Goal: Task Accomplishment & Management: Manage account settings

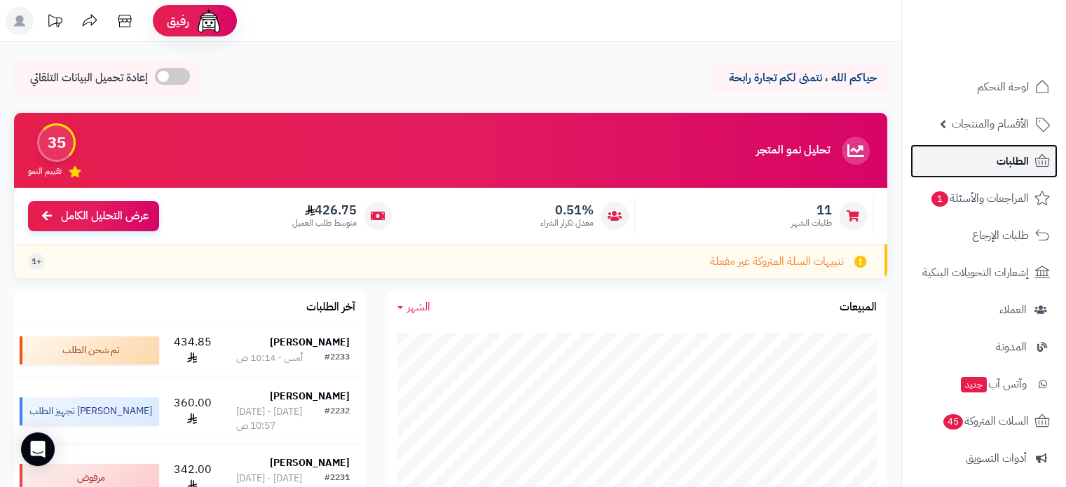
click at [1025, 154] on span "الطلبات" at bounding box center [1013, 161] width 32 height 20
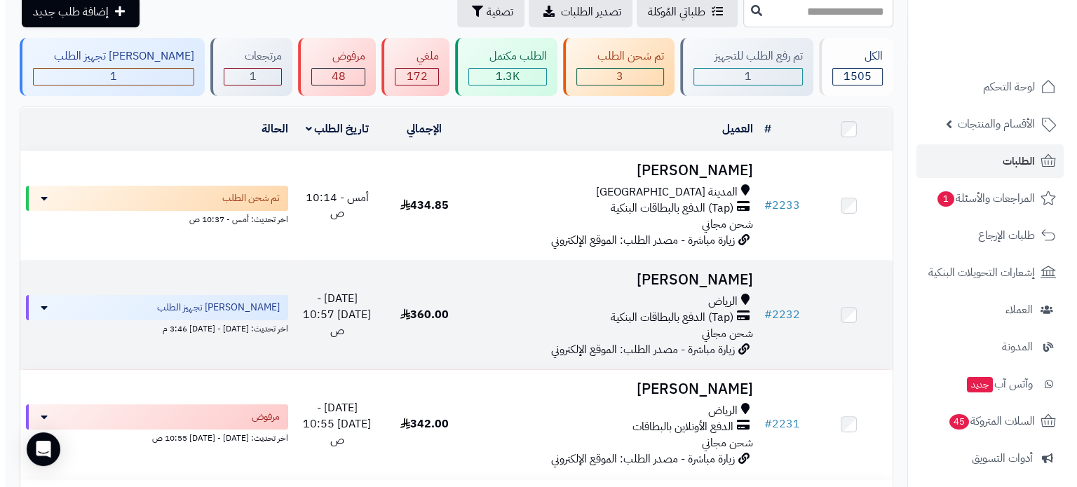
scroll to position [210, 0]
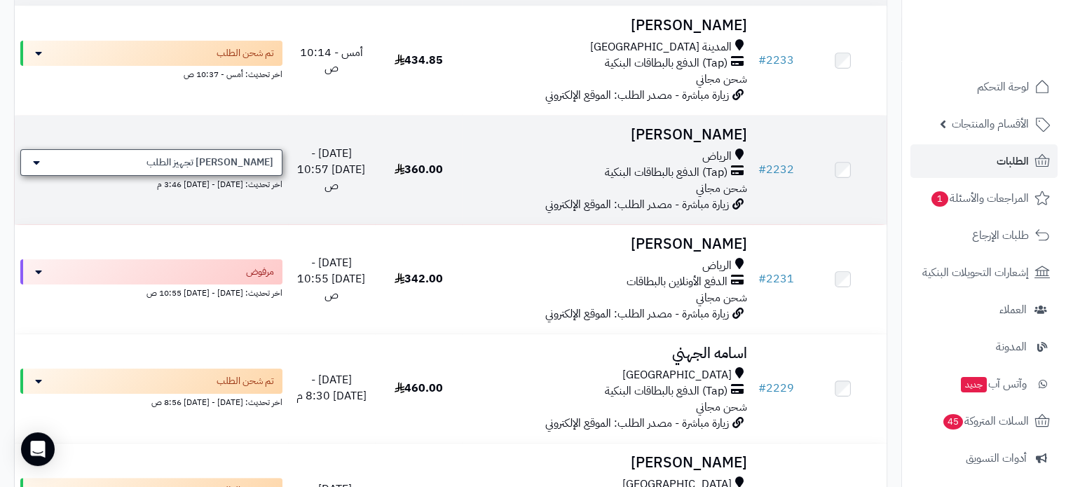
click at [259, 165] on span "[PERSON_NAME] تجهيز الطلب" at bounding box center [209, 163] width 127 height 14
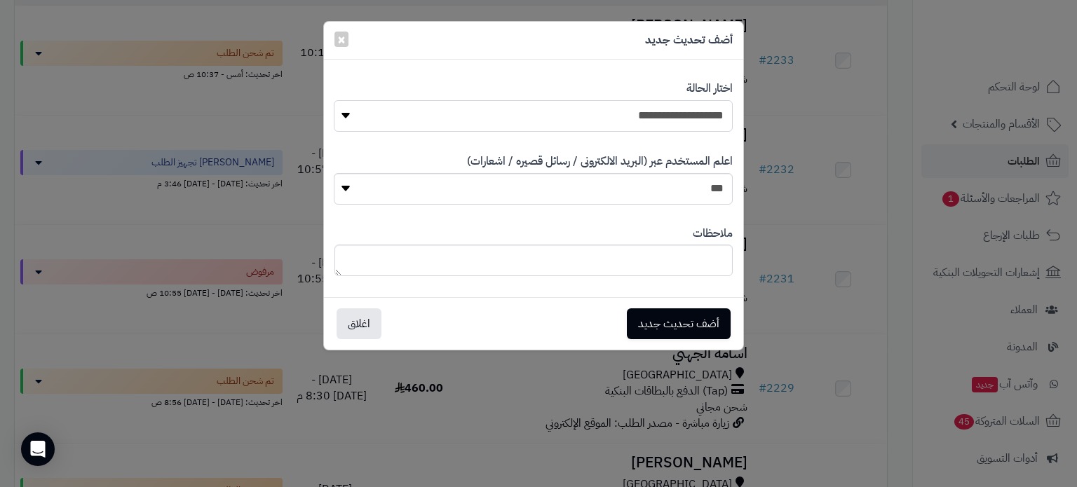
click at [594, 116] on select "**********" at bounding box center [533, 116] width 398 height 32
select select "*"
click at [334, 100] on select "**********" at bounding box center [533, 116] width 398 height 32
click at [688, 327] on button "أضف تحديث جديد" at bounding box center [679, 323] width 104 height 31
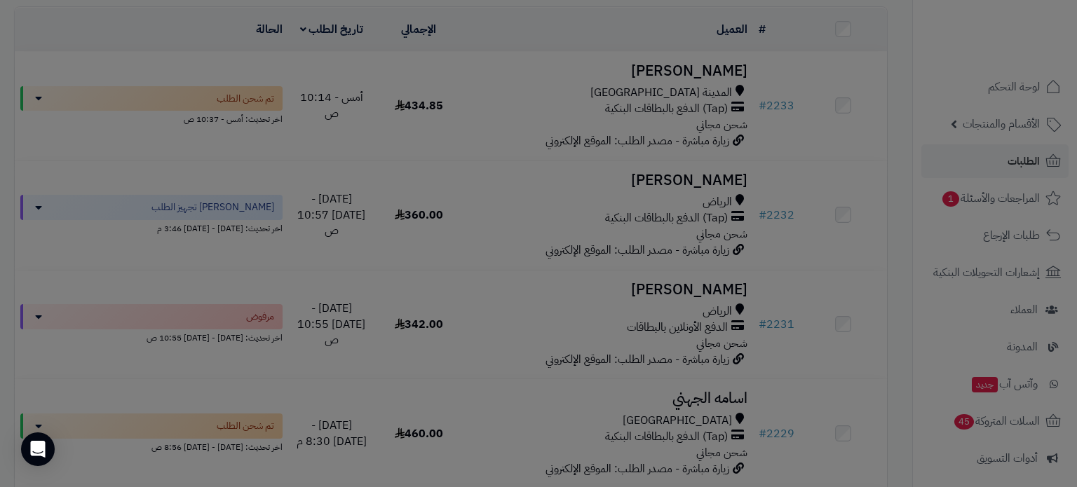
scroll to position [255, 0]
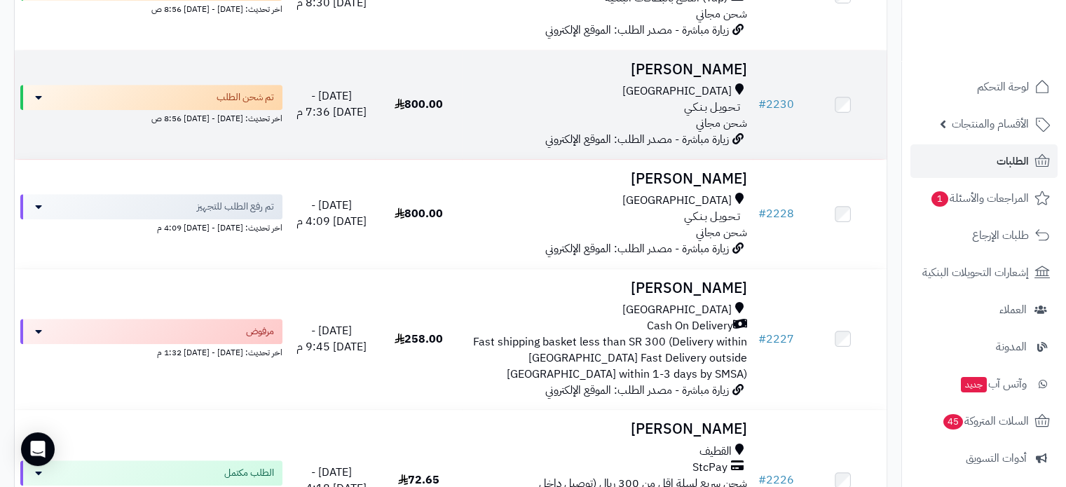
scroll to position [631, 0]
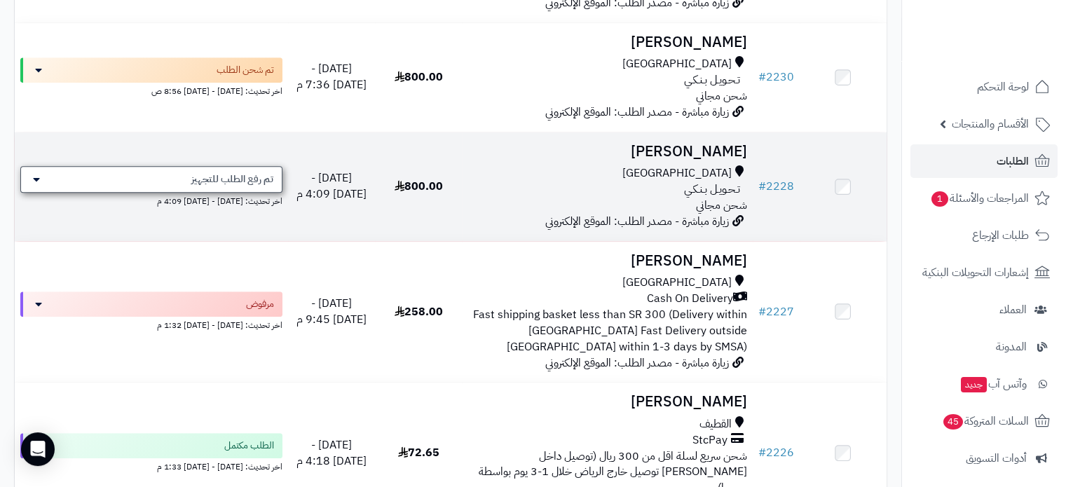
click at [234, 182] on span "تم رفع الطلب للتجهيز" at bounding box center [232, 179] width 82 height 14
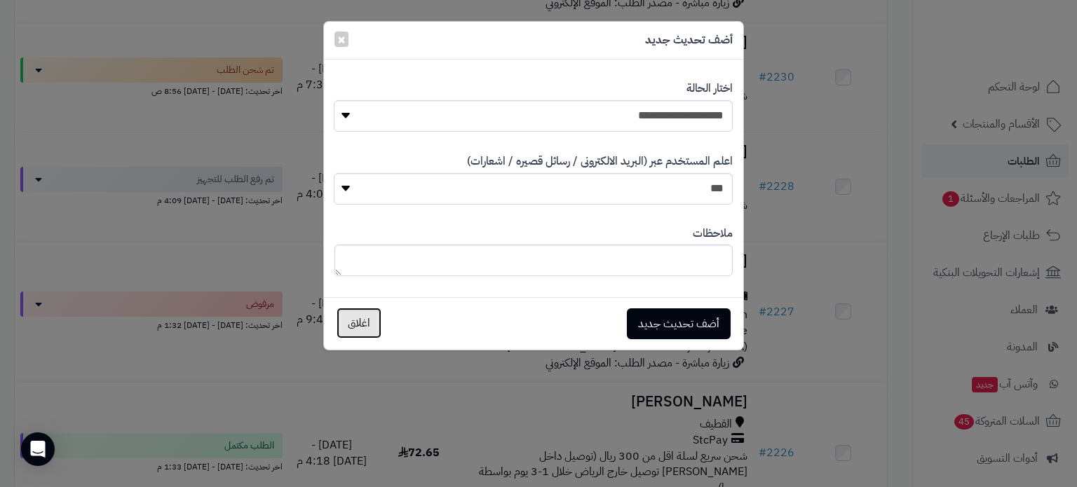
click at [346, 329] on button "اغلاق" at bounding box center [358, 323] width 45 height 31
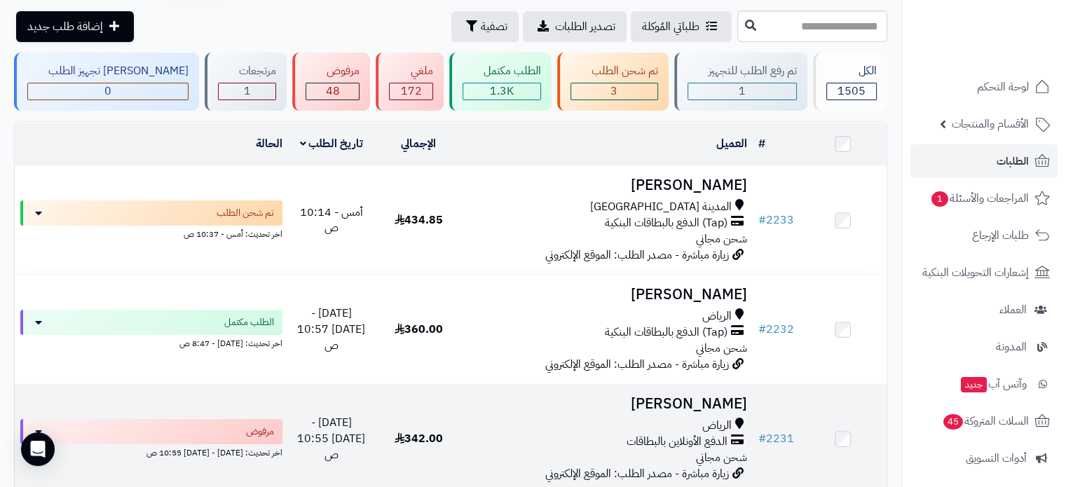
scroll to position [0, 0]
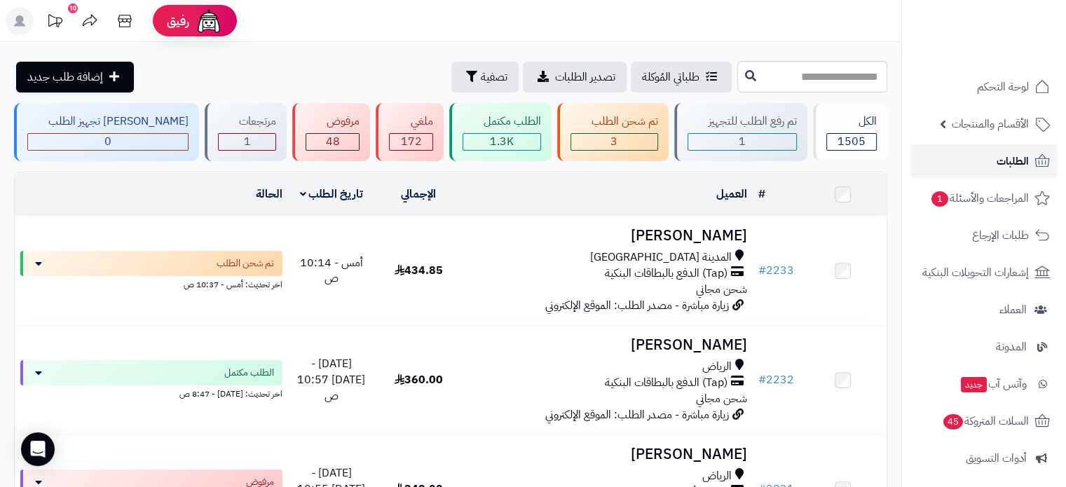
click at [1015, 158] on span "الطلبات" at bounding box center [1013, 161] width 32 height 20
